Goal: Use online tool/utility: Utilize a website feature to perform a specific function

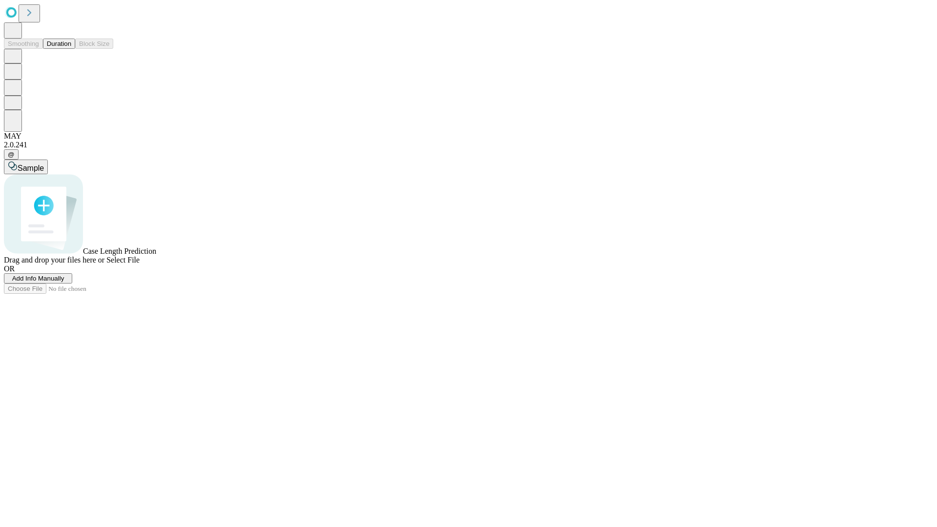
click at [71, 49] on button "Duration" at bounding box center [59, 44] width 32 height 10
click at [140, 264] on span "Select File" at bounding box center [122, 260] width 33 height 8
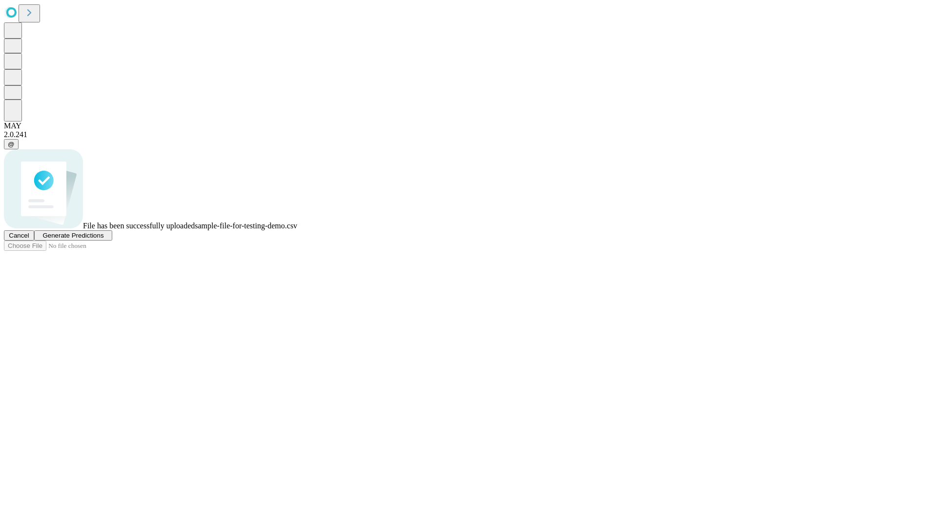
click at [103, 239] on span "Generate Predictions" at bounding box center [72, 235] width 61 height 7
